Goal: Information Seeking & Learning: Learn about a topic

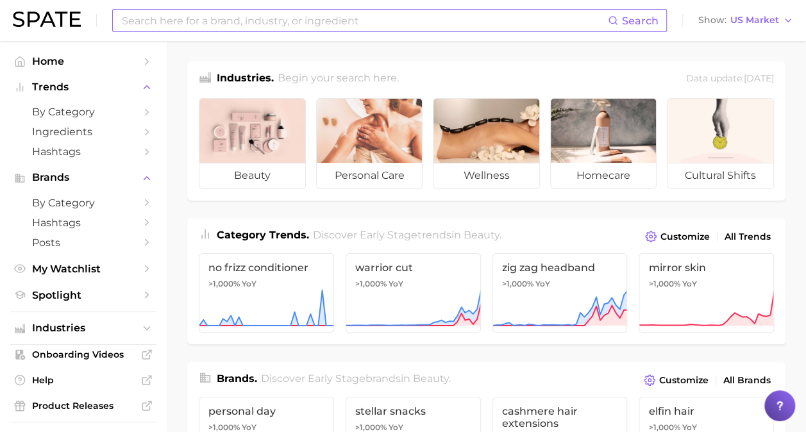
click at [267, 16] on input at bounding box center [364, 21] width 487 height 22
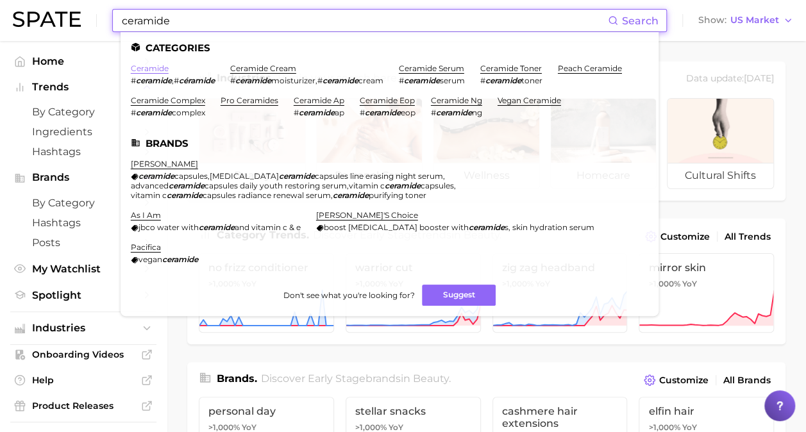
type input "ceramide"
click at [156, 67] on link "ceramide" at bounding box center [150, 68] width 38 height 10
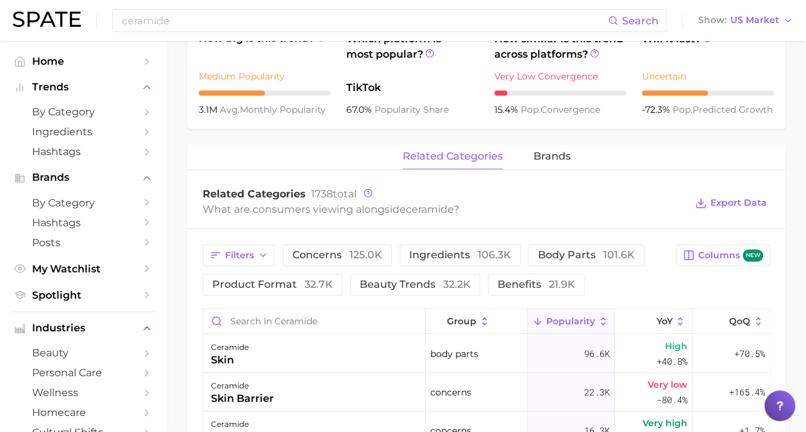
scroll to position [498, 0]
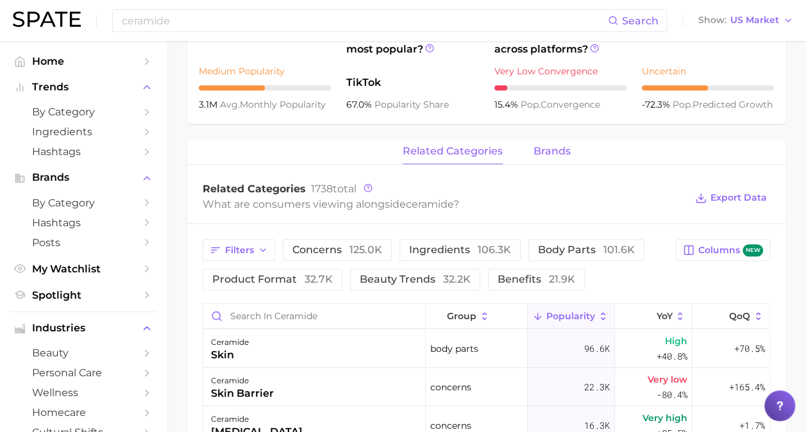
click at [552, 156] on span "brands" at bounding box center [551, 152] width 37 height 12
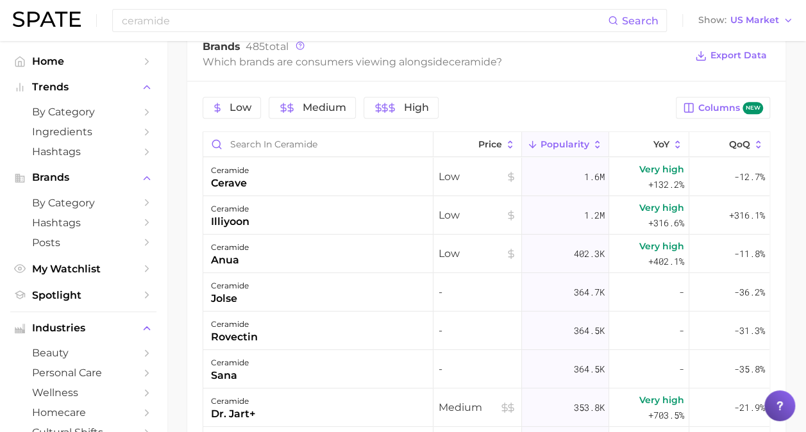
scroll to position [642, 0]
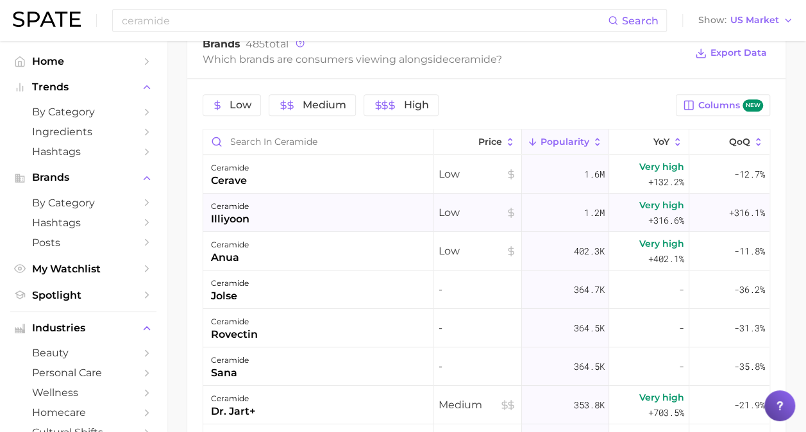
drag, startPoint x: 249, startPoint y: 221, endPoint x: 211, endPoint y: 220, distance: 37.9
click at [211, 220] on div "ceramide illiyoon" at bounding box center [318, 213] width 230 height 38
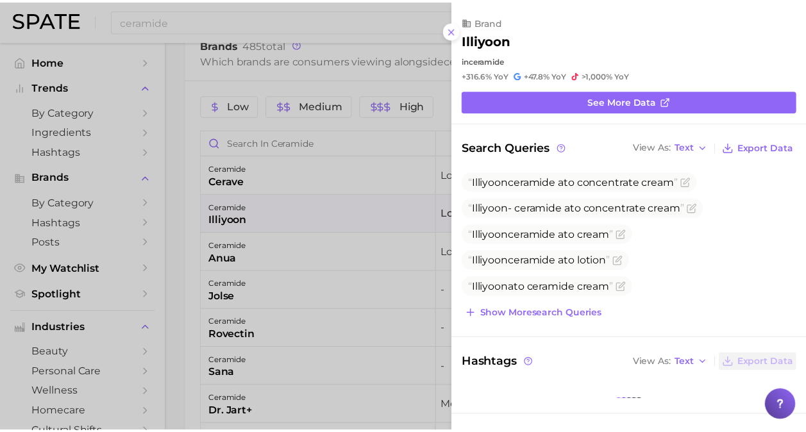
scroll to position [0, 0]
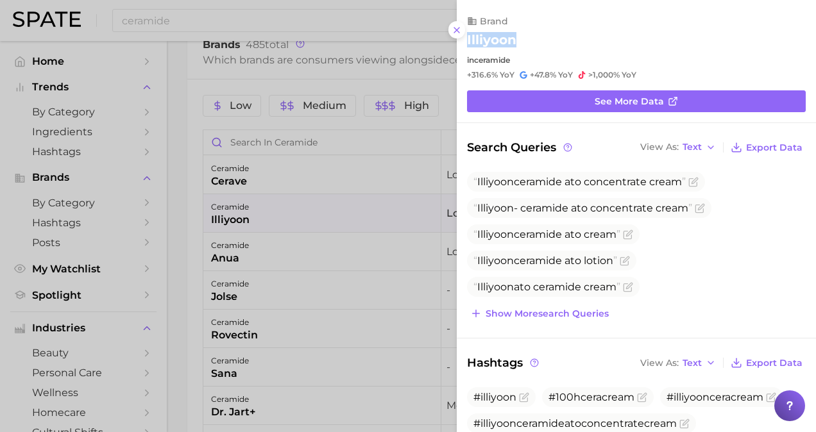
drag, startPoint x: 519, startPoint y: 38, endPoint x: 465, endPoint y: 42, distance: 54.7
click at [465, 42] on div "brand illiyoon in ceramide +316.6% YoY +47.8% YoY >1,000% YoY" at bounding box center [636, 47] width 359 height 65
copy h2 "illiyoon"
click at [399, 174] on div at bounding box center [408, 216] width 816 height 432
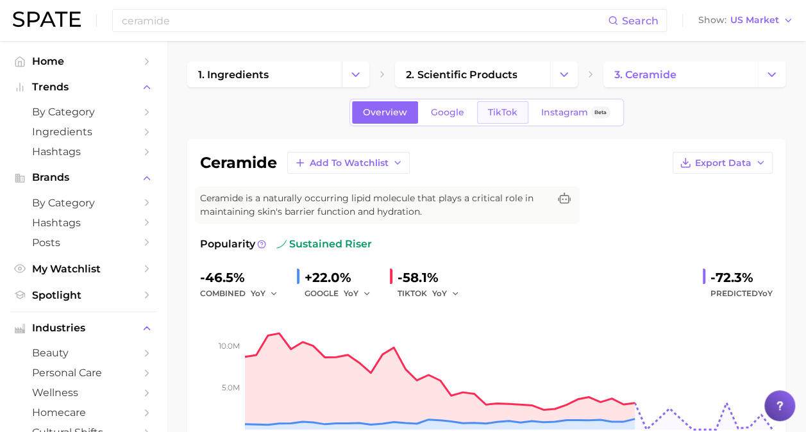
click at [500, 117] on span "TikTok" at bounding box center [502, 112] width 29 height 11
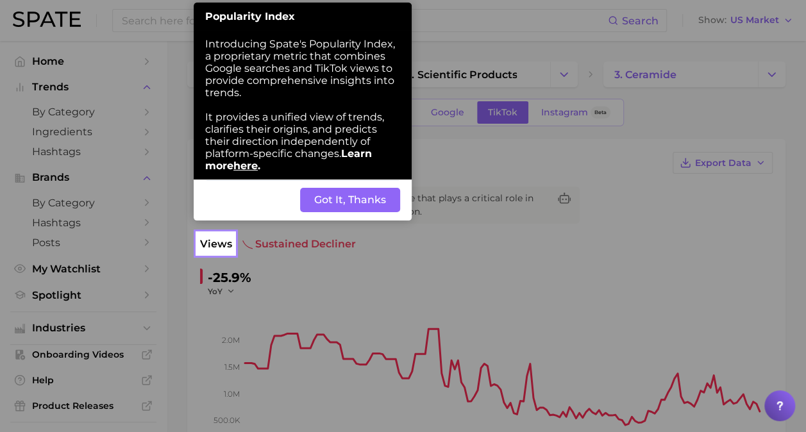
click at [364, 205] on button "Got It, Thanks" at bounding box center [350, 200] width 100 height 24
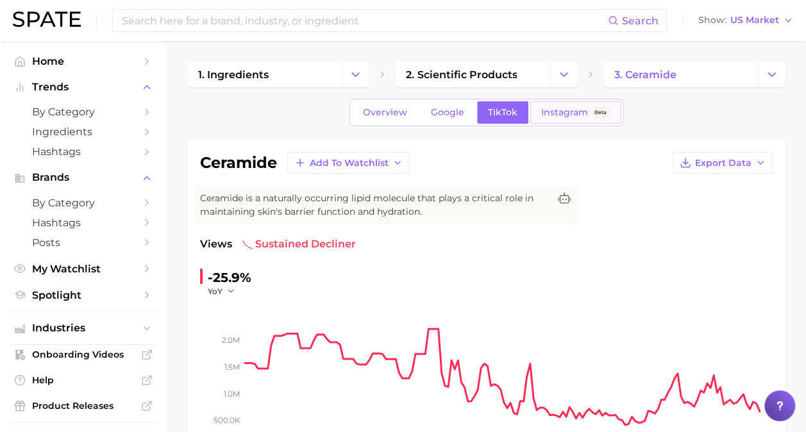
click at [558, 115] on span "Instagram" at bounding box center [564, 112] width 47 height 11
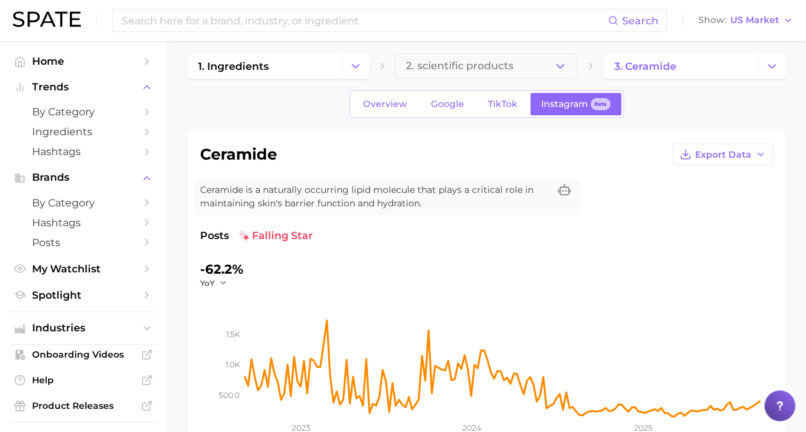
scroll to position [1, 0]
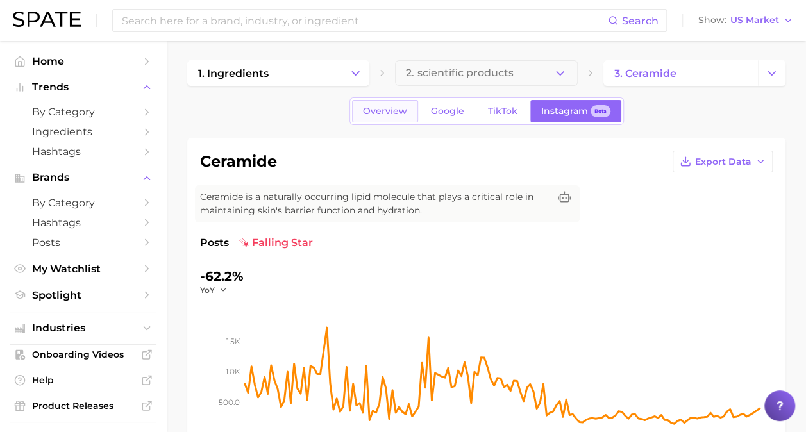
click at [390, 113] on span "Overview" at bounding box center [385, 111] width 44 height 11
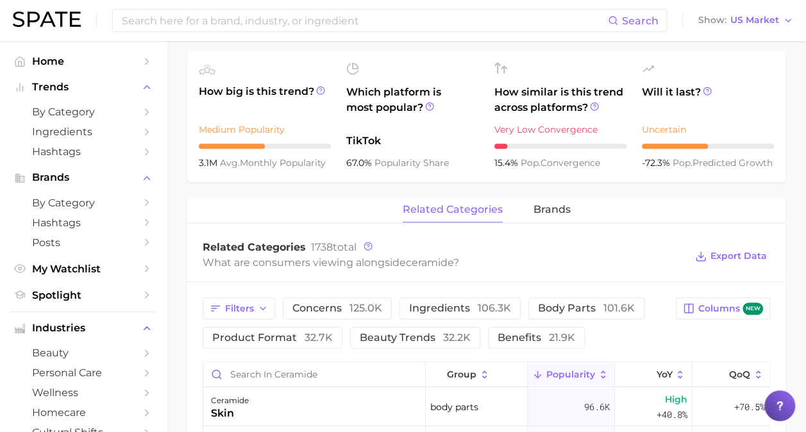
scroll to position [534, 0]
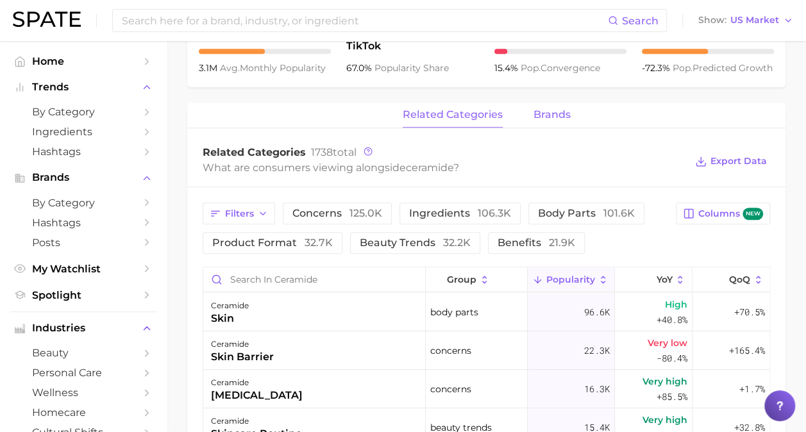
click at [549, 110] on span "brands" at bounding box center [551, 115] width 37 height 12
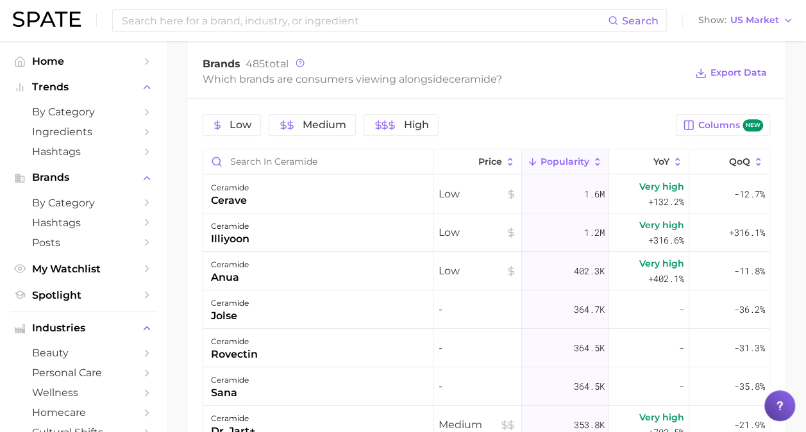
scroll to position [654, 0]
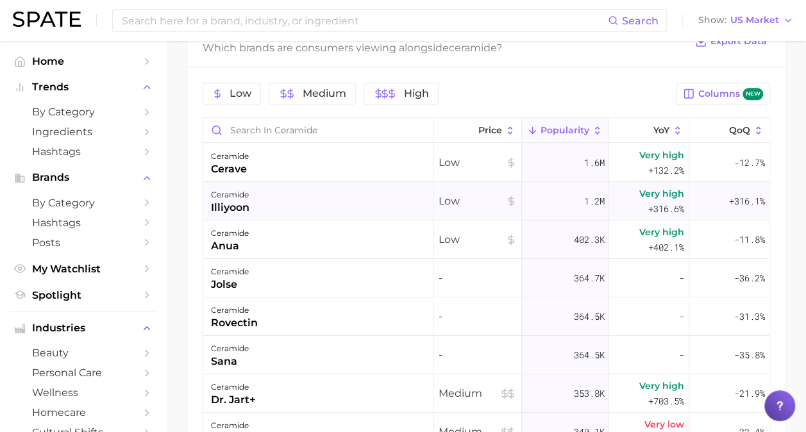
click at [344, 206] on div "ceramide illiyoon" at bounding box center [318, 201] width 230 height 38
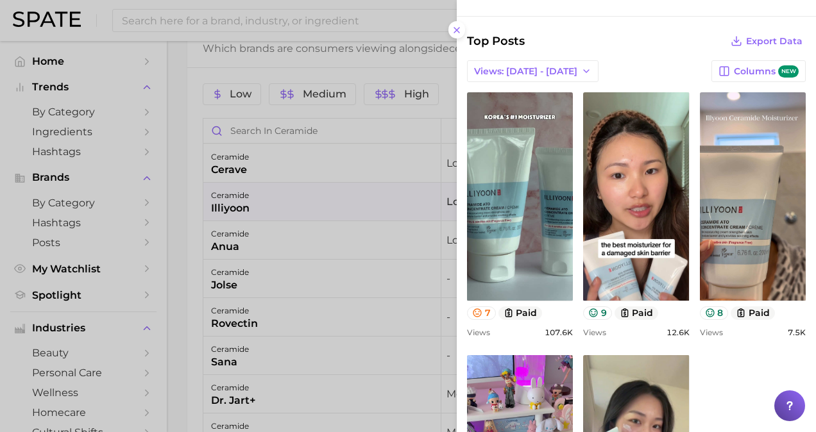
scroll to position [487, 0]
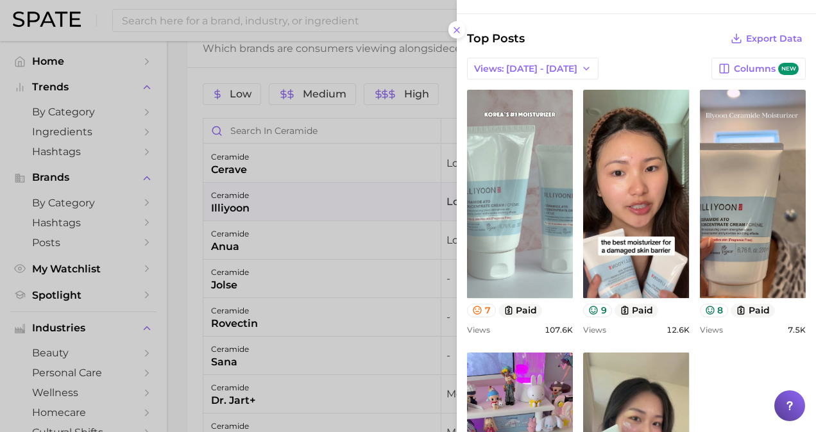
click at [530, 194] on link "view post on TikTok" at bounding box center [520, 194] width 106 height 208
